Goal: Task Accomplishment & Management: Use online tool/utility

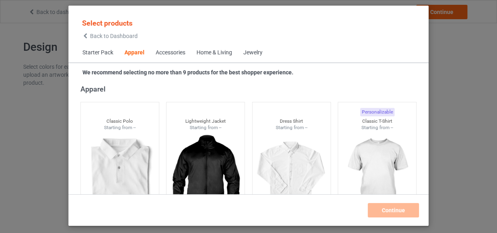
click at [205, 53] on div "Home & Living" at bounding box center [214, 53] width 36 height 8
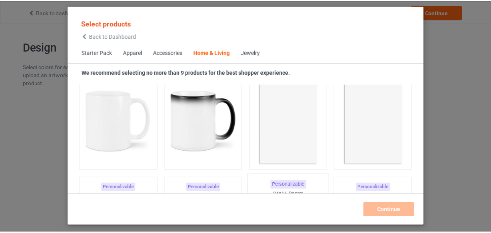
scroll to position [3606, 0]
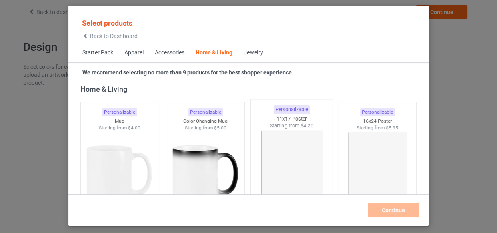
click at [288, 116] on div "11x17 Poster" at bounding box center [291, 119] width 82 height 7
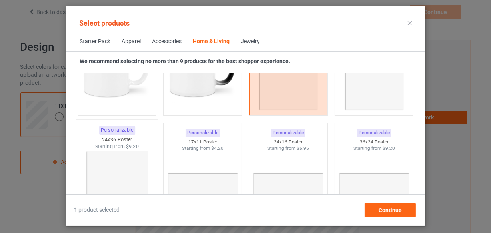
scroll to position [3751, 0]
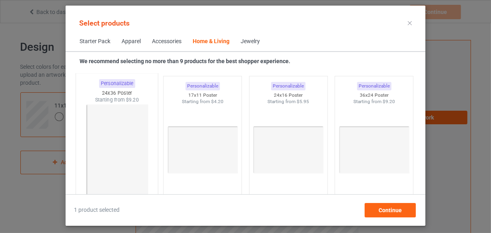
click at [109, 126] on img at bounding box center [116, 151] width 75 height 94
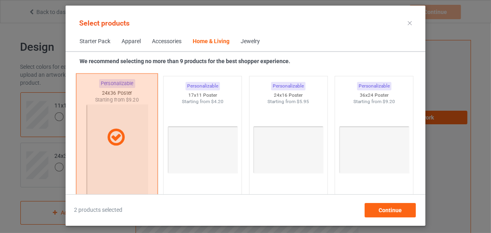
click at [86, 128] on div at bounding box center [116, 138] width 81 height 20
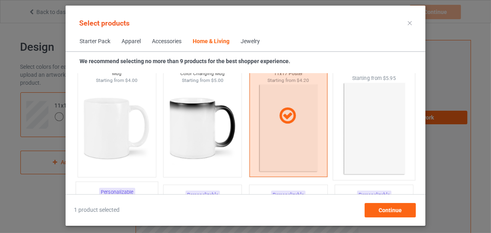
click at [369, 123] on img at bounding box center [374, 129] width 75 height 94
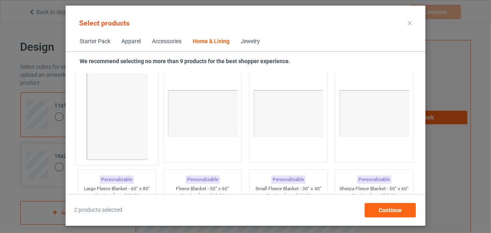
click at [107, 113] on img at bounding box center [116, 114] width 75 height 94
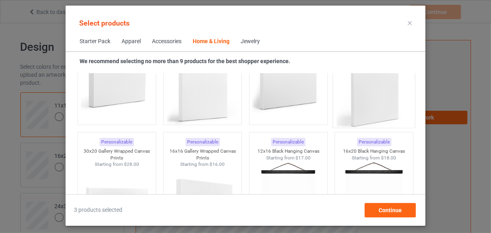
click at [351, 104] on img at bounding box center [374, 83] width 75 height 94
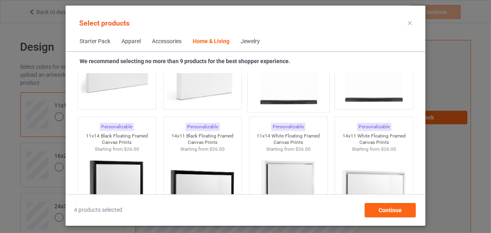
scroll to position [5460, 0]
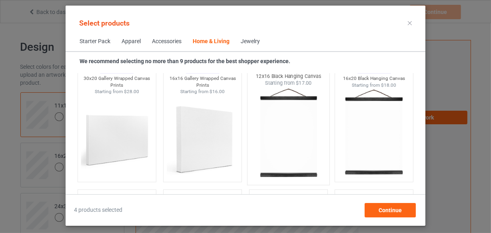
click at [281, 116] on img at bounding box center [288, 134] width 75 height 94
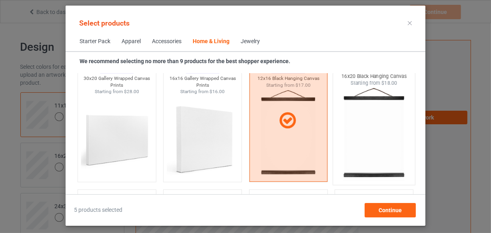
click at [369, 122] on img at bounding box center [374, 134] width 75 height 94
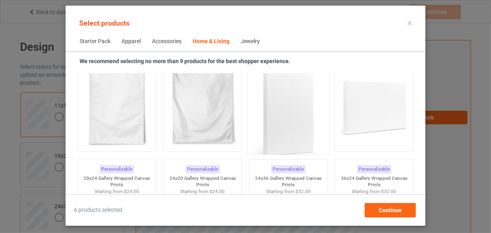
click at [283, 124] on img at bounding box center [288, 111] width 75 height 94
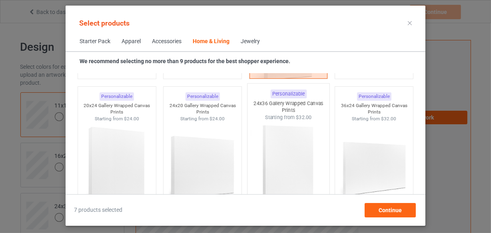
click at [281, 130] on img at bounding box center [288, 168] width 75 height 94
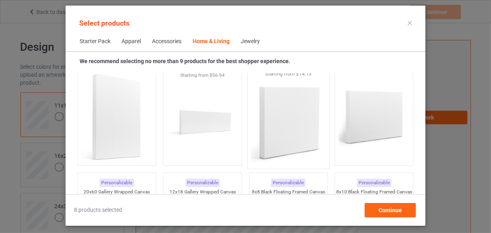
scroll to position [7205, 0]
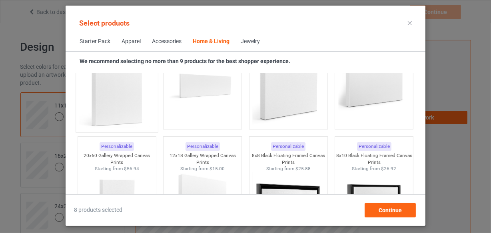
click at [94, 102] on img at bounding box center [116, 81] width 75 height 94
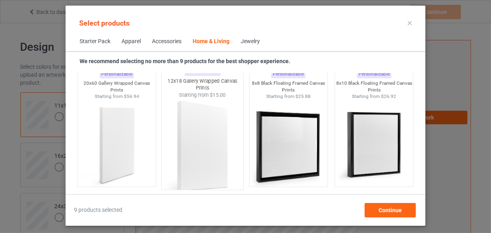
click at [212, 138] on img at bounding box center [202, 146] width 75 height 94
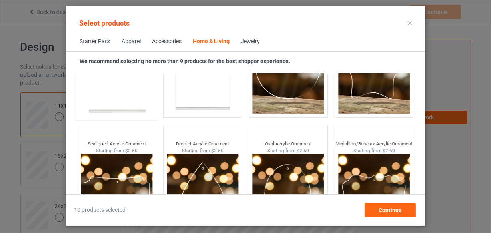
scroll to position [8476, 0]
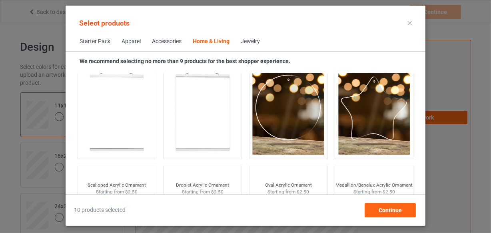
click at [383, 218] on div "Select products Starter Pack Apparel Accessories Home & Living Jewelry We recom…" at bounding box center [246, 116] width 360 height 220
click at [384, 213] on div "Continue" at bounding box center [390, 210] width 51 height 14
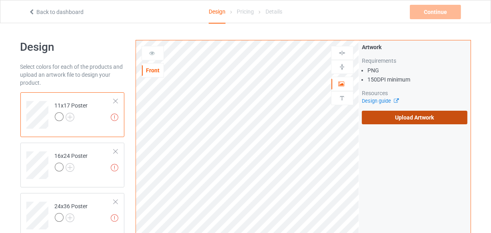
click at [420, 114] on label "Upload Artwork" at bounding box center [415, 118] width 106 height 14
click at [0, 0] on input "Upload Artwork" at bounding box center [0, 0] width 0 height 0
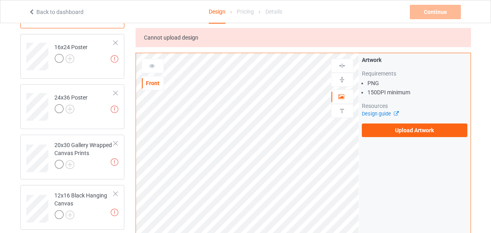
scroll to position [72, 0]
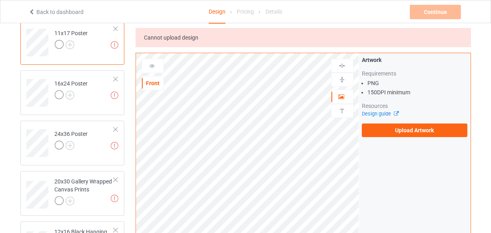
click at [171, 36] on span "Cannot upload design" at bounding box center [171, 37] width 54 height 6
click at [166, 23] on div at bounding box center [166, 23] width 0 height 0
click at [250, 31] on div "Cannot upload design" at bounding box center [303, 37] width 335 height 19
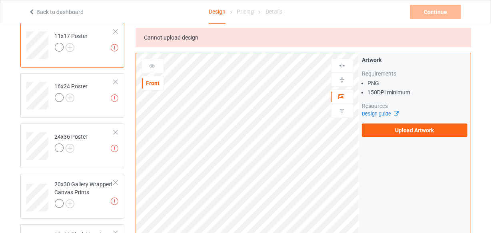
scroll to position [36, 0]
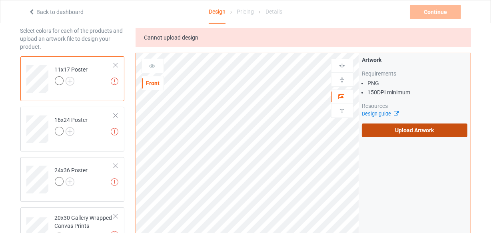
click at [408, 125] on label "Upload Artwork" at bounding box center [415, 131] width 106 height 14
click at [0, 0] on input "Upload Artwork" at bounding box center [0, 0] width 0 height 0
click at [399, 126] on label "Upload Artwork" at bounding box center [415, 131] width 106 height 14
click at [0, 0] on input "Upload Artwork" at bounding box center [0, 0] width 0 height 0
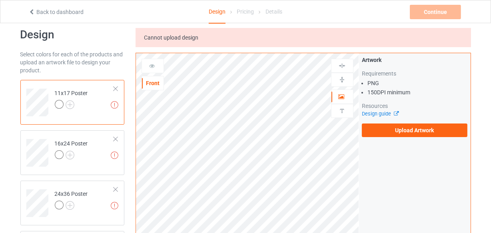
scroll to position [0, 0]
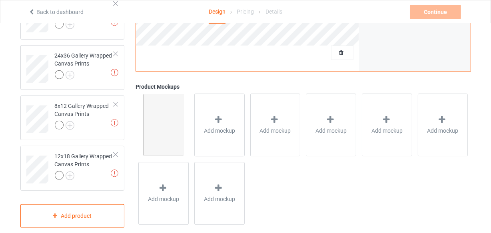
scroll to position [109, 0]
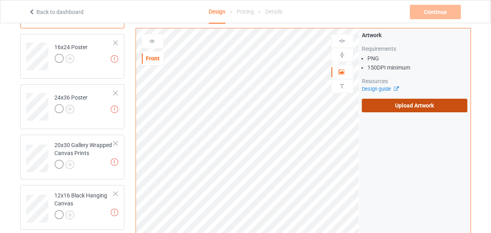
click at [409, 112] on div "Artwork Requirements PNG 150 DPI minimum Resources Design guide Upload Artwork" at bounding box center [415, 71] width 112 height 87
click at [408, 109] on label "Upload Artwork" at bounding box center [415, 106] width 106 height 14
click at [0, 0] on input "Upload Artwork" at bounding box center [0, 0] width 0 height 0
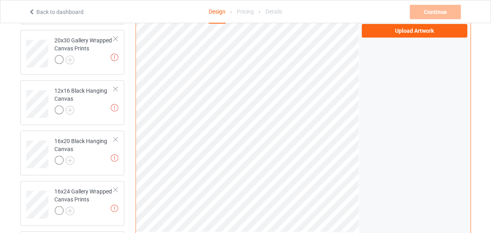
scroll to position [36, 0]
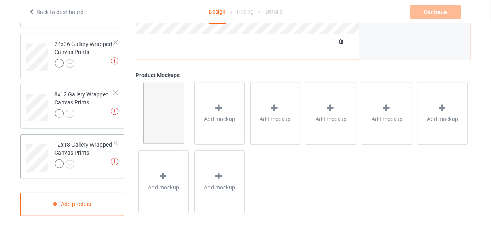
click at [116, 142] on div at bounding box center [116, 143] width 6 height 6
click at [116, 142] on div at bounding box center [116, 144] width 6 height 6
click at [116, 142] on div at bounding box center [116, 143] width 6 height 6
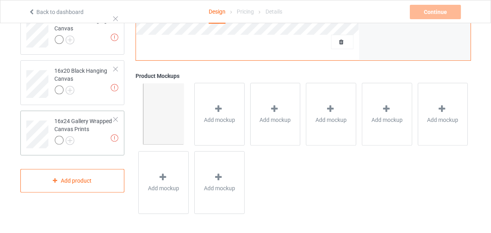
click at [113, 118] on div at bounding box center [116, 120] width 6 height 6
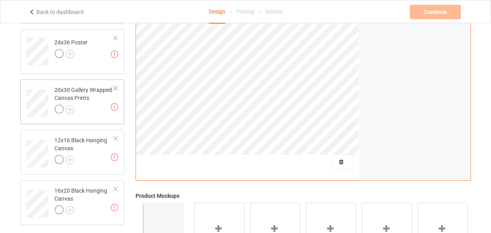
scroll to position [175, 0]
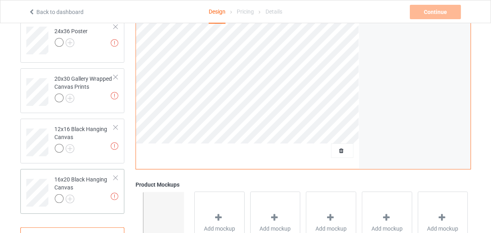
click at [117, 176] on div at bounding box center [116, 178] width 6 height 6
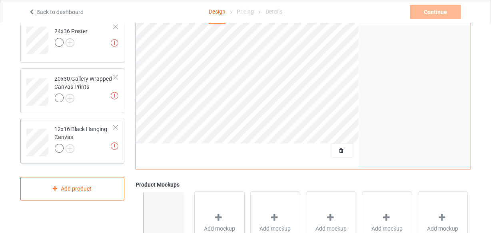
click at [115, 126] on div at bounding box center [116, 128] width 6 height 6
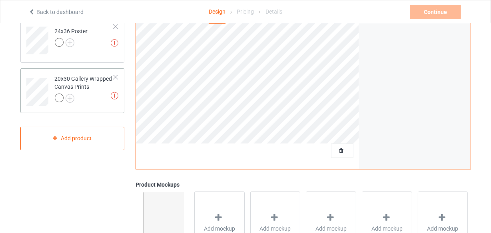
click at [114, 78] on div at bounding box center [116, 77] width 6 height 6
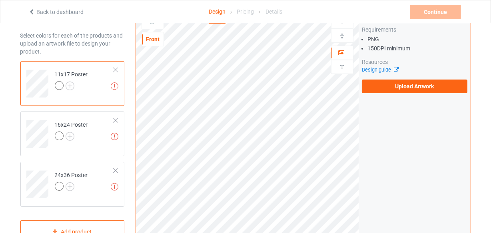
scroll to position [72, 0]
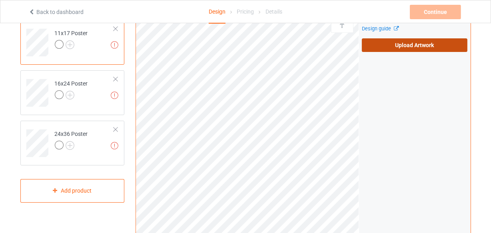
click at [401, 48] on label "Upload Artwork" at bounding box center [415, 45] width 106 height 14
click at [0, 0] on input "Upload Artwork" at bounding box center [0, 0] width 0 height 0
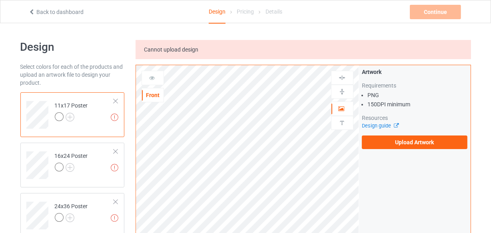
scroll to position [0, 0]
click at [34, 8] on icon at bounding box center [31, 11] width 7 height 6
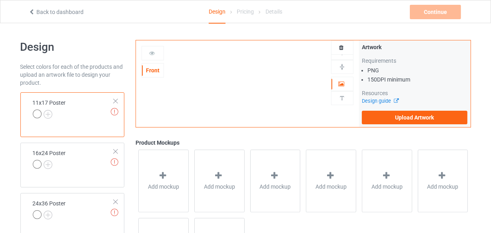
click at [30, 12] on icon at bounding box center [31, 11] width 7 height 6
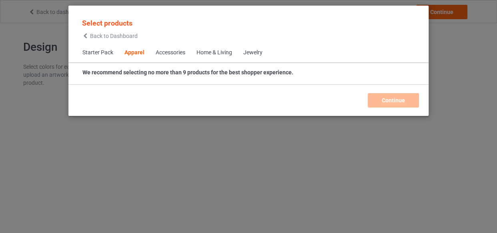
click at [220, 52] on div "Home & Living" at bounding box center [214, 53] width 36 height 8
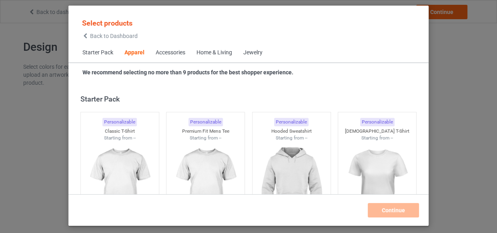
scroll to position [298, 0]
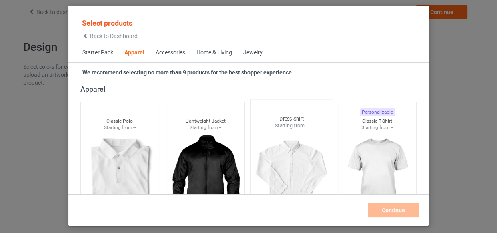
click at [287, 138] on img at bounding box center [290, 177] width 75 height 94
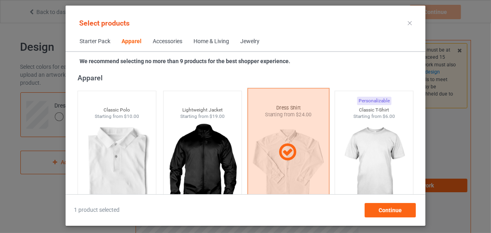
drag, startPoint x: 300, startPoint y: 153, endPoint x: 284, endPoint y: 136, distance: 23.2
click at [299, 153] on div at bounding box center [288, 152] width 81 height 20
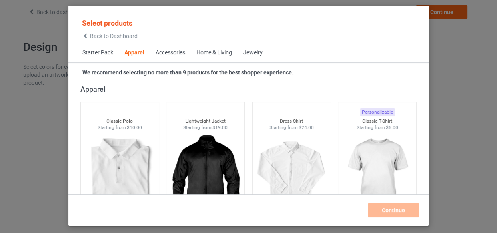
click at [221, 52] on div "Home & Living" at bounding box center [214, 53] width 36 height 8
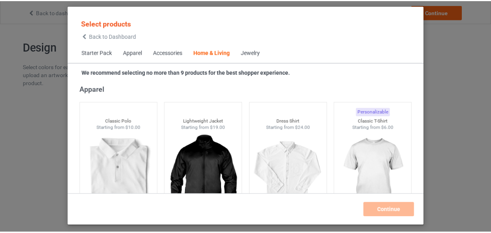
scroll to position [3606, 0]
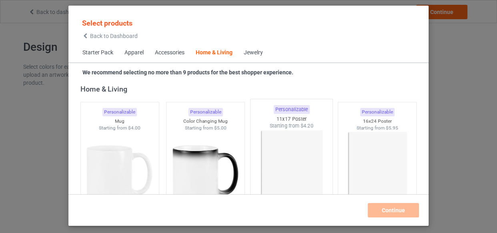
click at [285, 132] on img at bounding box center [290, 177] width 75 height 94
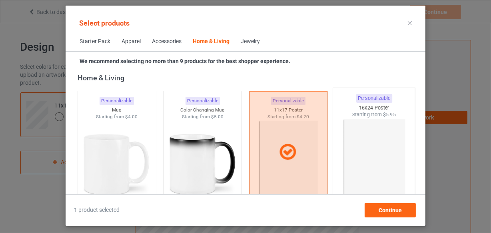
click at [385, 122] on img at bounding box center [374, 165] width 75 height 94
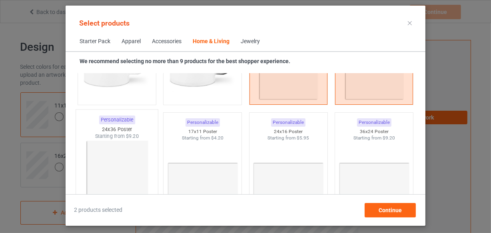
click at [108, 154] on img at bounding box center [116, 187] width 75 height 94
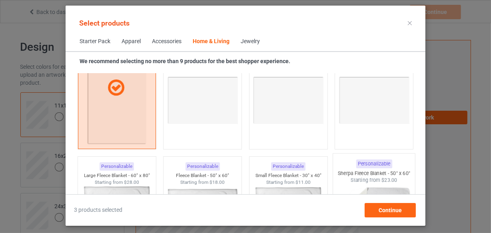
scroll to position [3824, 0]
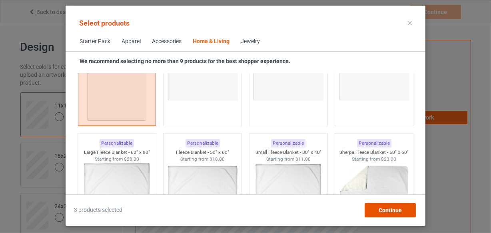
click at [383, 208] on span "Continue" at bounding box center [390, 210] width 23 height 6
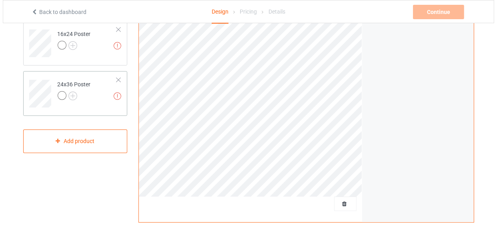
scroll to position [182, 0]
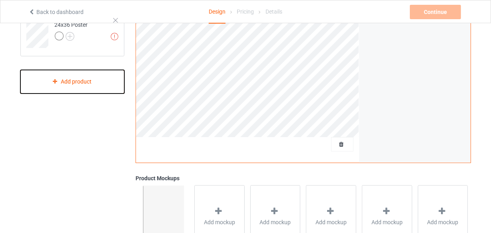
click at [56, 87] on div "Add product" at bounding box center [72, 82] width 104 height 24
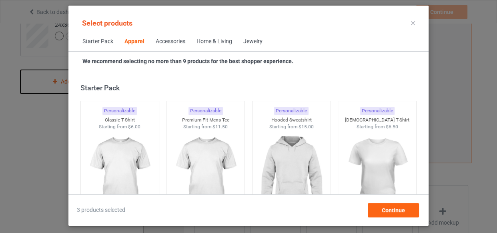
scroll to position [298, 0]
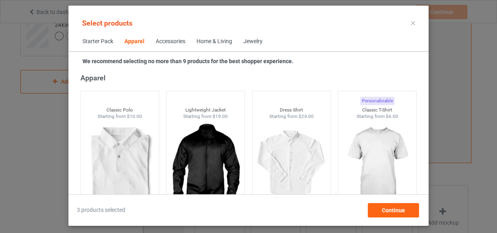
click at [214, 40] on div "Home & Living" at bounding box center [214, 42] width 36 height 8
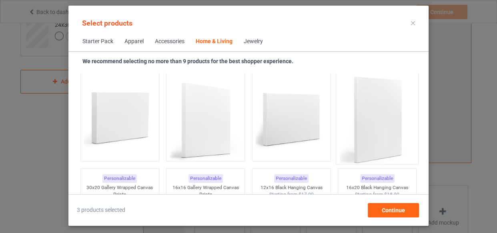
click at [377, 112] on img at bounding box center [376, 120] width 75 height 94
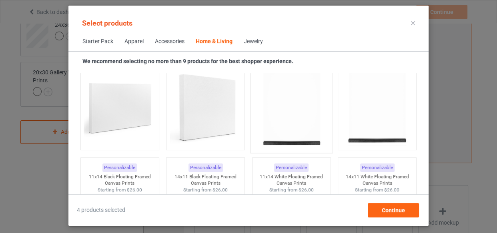
scroll to position [5496, 0]
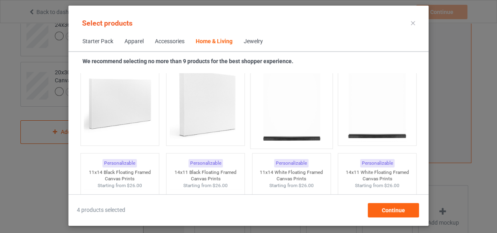
click at [275, 116] on img at bounding box center [290, 97] width 75 height 94
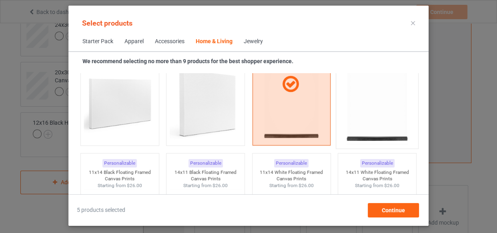
click at [390, 116] on img at bounding box center [376, 97] width 75 height 94
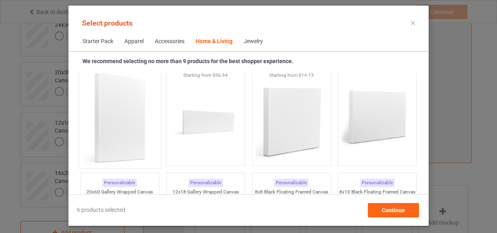
click at [139, 125] on img at bounding box center [119, 117] width 75 height 94
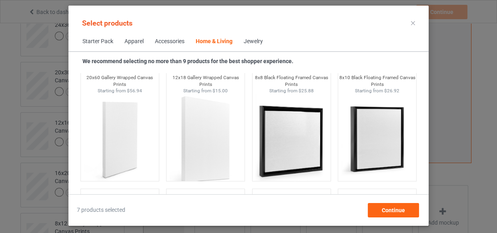
scroll to position [7277, 0]
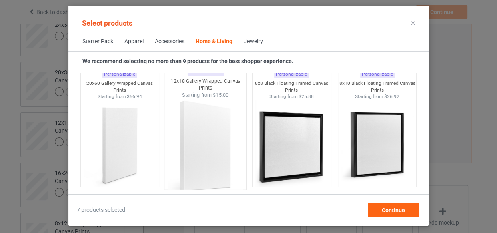
click at [214, 137] on img at bounding box center [205, 146] width 75 height 94
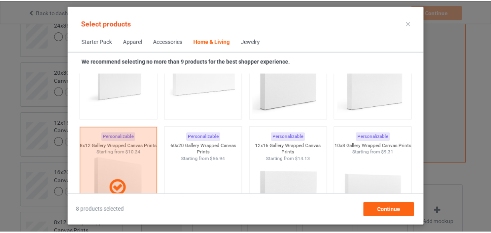
scroll to position [7095, 0]
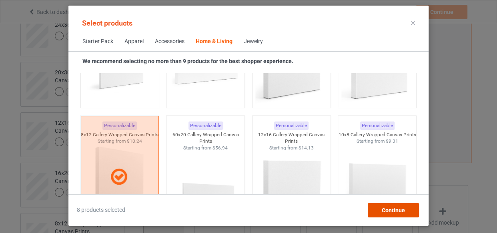
click at [391, 216] on div "Continue" at bounding box center [392, 210] width 51 height 14
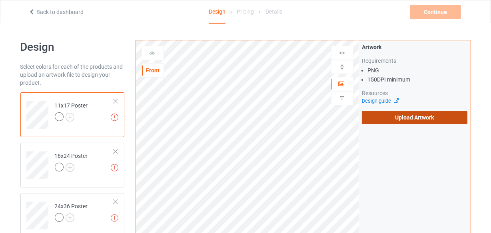
click at [411, 114] on label "Upload Artwork" at bounding box center [415, 118] width 106 height 14
click at [0, 0] on input "Upload Artwork" at bounding box center [0, 0] width 0 height 0
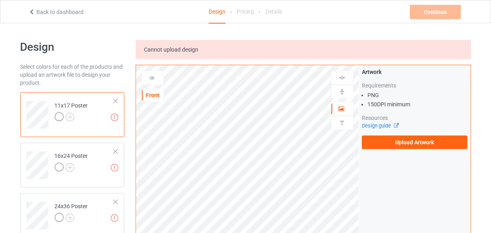
click at [40, 11] on link "Back to dashboard" at bounding box center [55, 12] width 55 height 6
click at [34, 12] on icon at bounding box center [31, 11] width 7 height 6
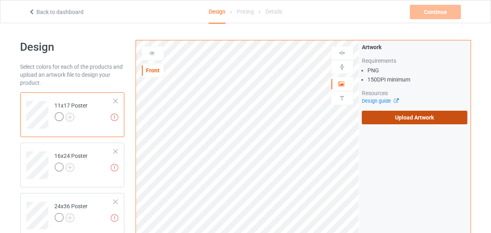
click at [383, 118] on label "Upload Artwork" at bounding box center [415, 118] width 106 height 14
click at [0, 0] on input "Upload Artwork" at bounding box center [0, 0] width 0 height 0
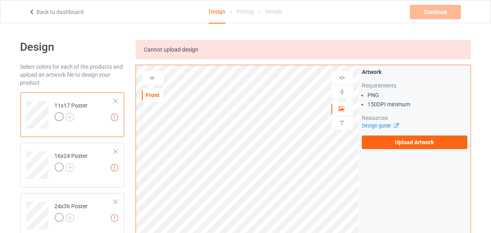
click at [32, 13] on icon at bounding box center [31, 11] width 7 height 6
